Goal: Task Accomplishment & Management: Manage account settings

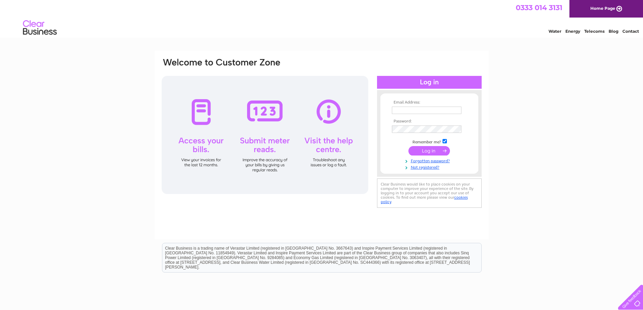
type input "[PERSON_NAME][EMAIL_ADDRESS][PERSON_NAME][DOMAIN_NAME]"
click at [432, 152] on input "submit" at bounding box center [429, 150] width 42 height 9
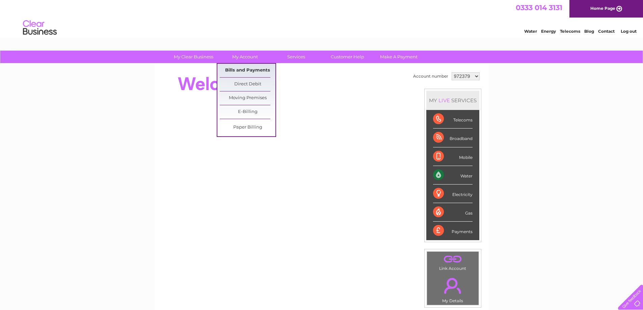
click at [241, 67] on link "Bills and Payments" at bounding box center [248, 71] width 56 height 14
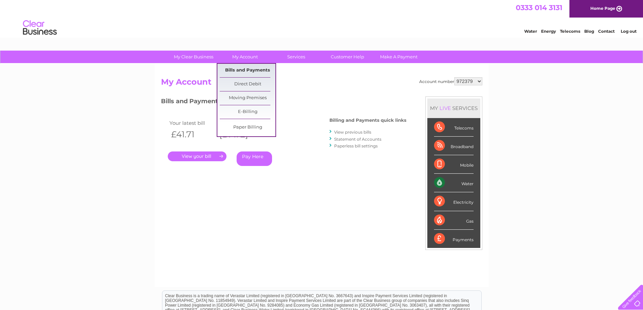
click at [237, 70] on link "Bills and Payments" at bounding box center [248, 71] width 56 height 14
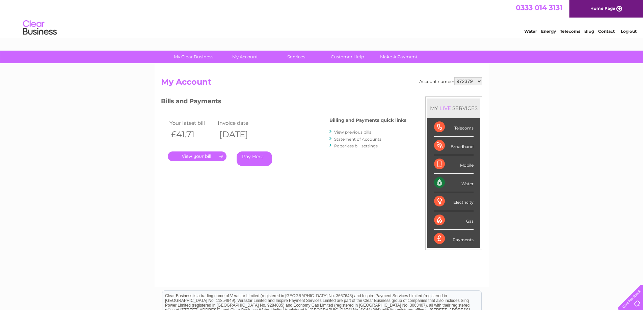
click at [199, 155] on link "." at bounding box center [197, 157] width 59 height 10
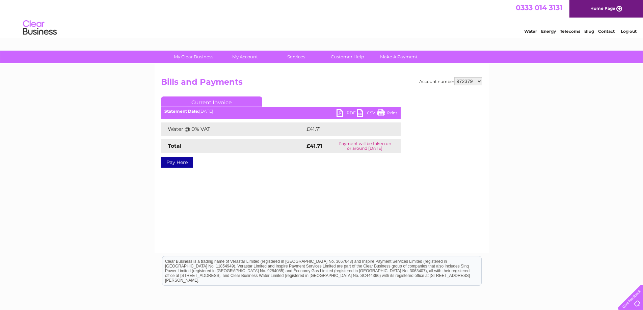
click at [389, 114] on link "Print" at bounding box center [387, 114] width 20 height 10
click at [350, 112] on link "PDF" at bounding box center [347, 114] width 20 height 10
